Goal: Information Seeking & Learning: Learn about a topic

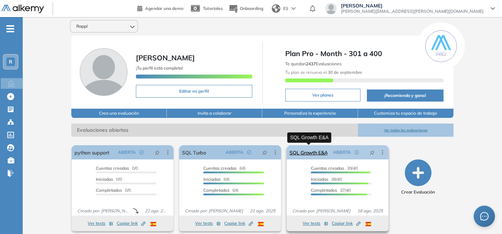
click at [308, 153] on link "SQL Growth E&A" at bounding box center [309, 152] width 38 height 14
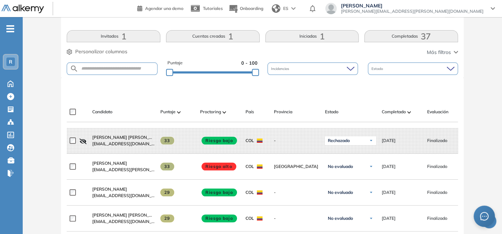
scroll to position [140, 0]
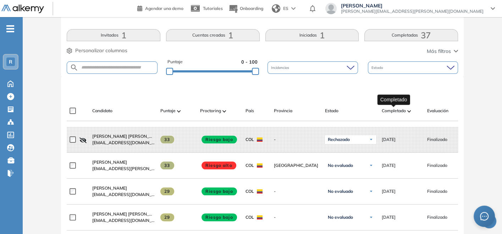
click at [395, 111] on span "Completado" at bounding box center [394, 111] width 24 height 6
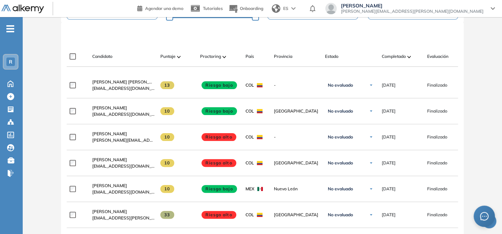
scroll to position [195, 0]
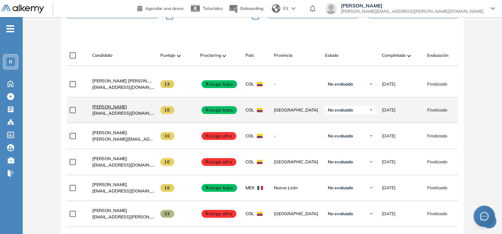
click at [104, 109] on span "[PERSON_NAME]" at bounding box center [109, 106] width 35 height 5
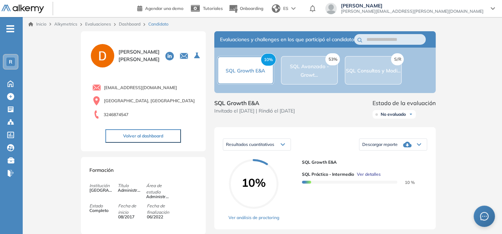
click at [430, 149] on div "Resultados cuantitativos Resultados cuantitativos Resultados relativos Descarga…" at bounding box center [324, 178] width 221 height 102
click at [128, 25] on link "Dashboard" at bounding box center [130, 23] width 22 height 5
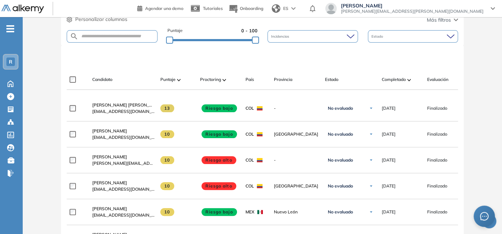
scroll to position [174, 0]
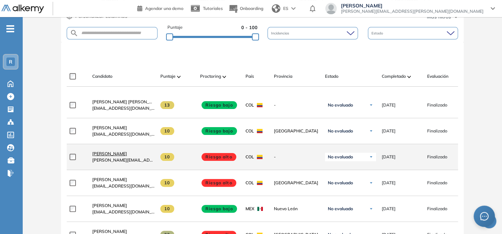
click at [119, 156] on span "[PERSON_NAME]" at bounding box center [109, 153] width 35 height 5
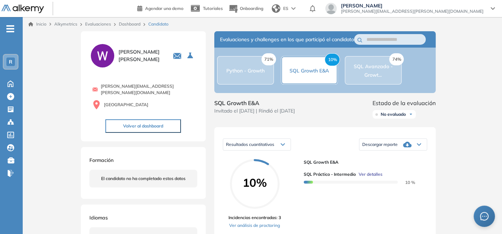
click at [435, 155] on div "Resultados cuantitativos Resultados cuantitativos Resultados relativos Descarga…" at bounding box center [324, 182] width 221 height 110
click at [134, 23] on link "Dashboard" at bounding box center [130, 23] width 22 height 5
